Goal: Navigation & Orientation: Find specific page/section

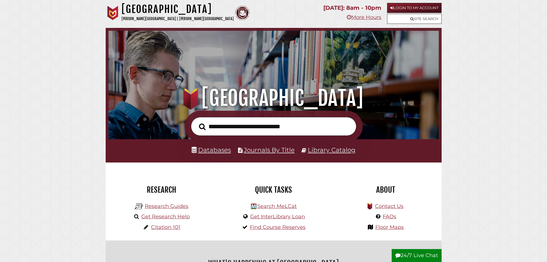
scroll to position [109, 327]
click at [388, 226] on link "Floor Maps" at bounding box center [389, 227] width 28 height 6
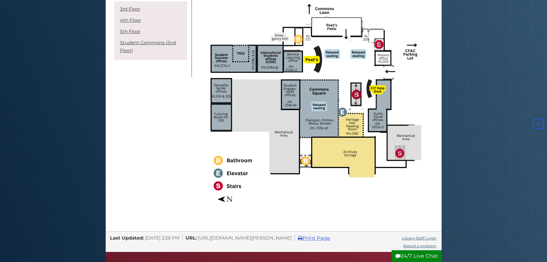
scroll to position [948, 0]
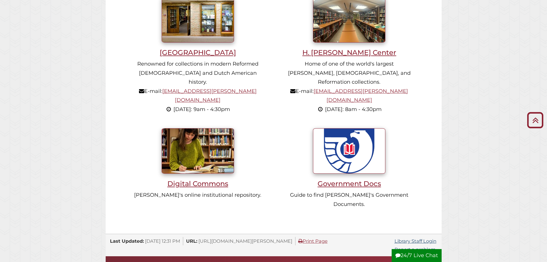
scroll to position [546, 0]
